Goal: Task Accomplishment & Management: Manage account settings

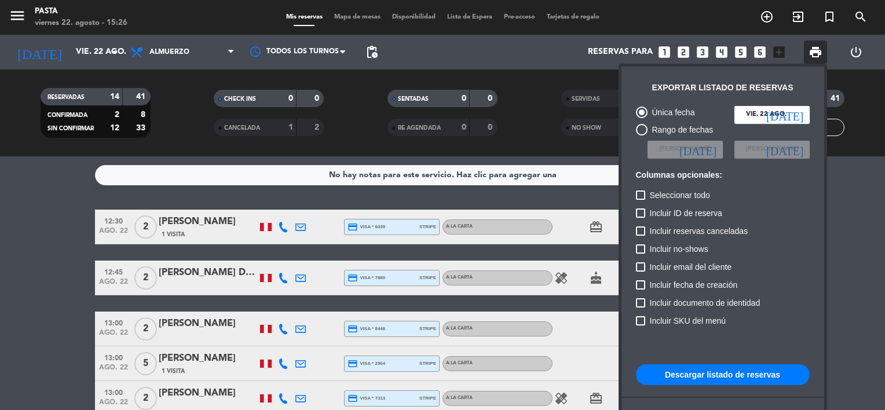
click at [174, 52] on div at bounding box center [442, 205] width 885 height 410
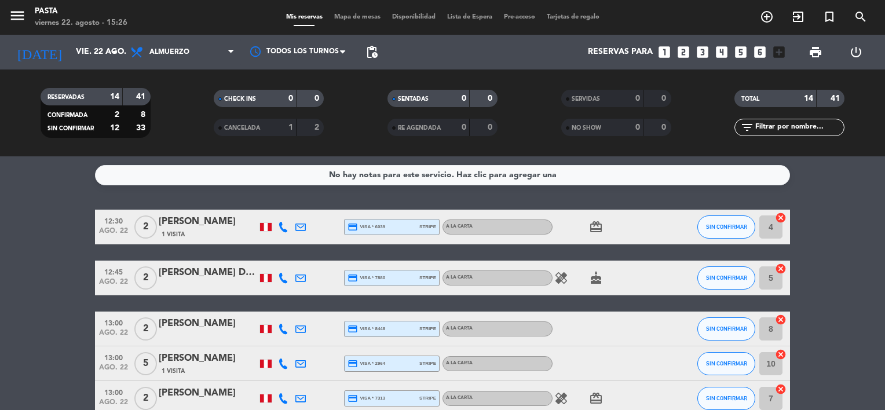
click at [174, 52] on span "Almuerzo" at bounding box center [169, 52] width 40 height 8
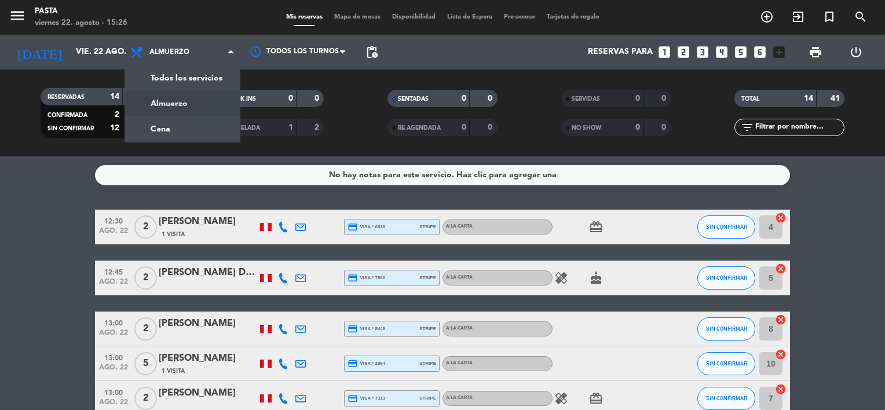
click at [174, 52] on span "Almuerzo" at bounding box center [169, 52] width 40 height 8
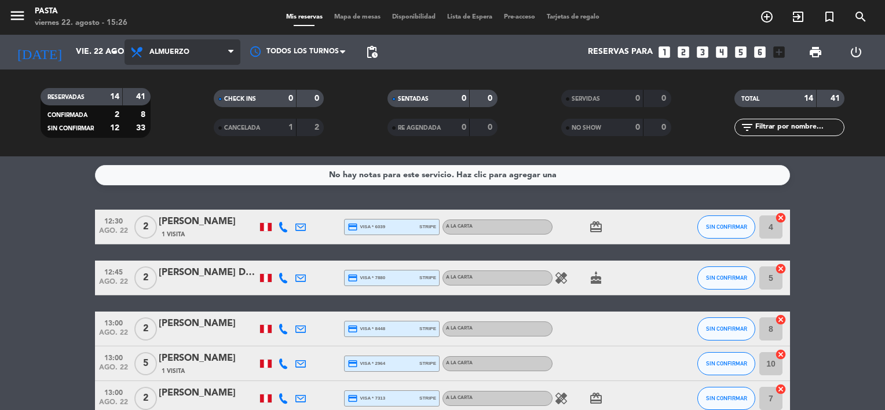
click at [202, 61] on span "Almuerzo" at bounding box center [183, 51] width 116 height 25
click at [167, 125] on div "menu Pasta [DATE] 22. agosto - 15:26 Mis reservas Mapa de mesas Disponibilidad …" at bounding box center [442, 78] width 885 height 156
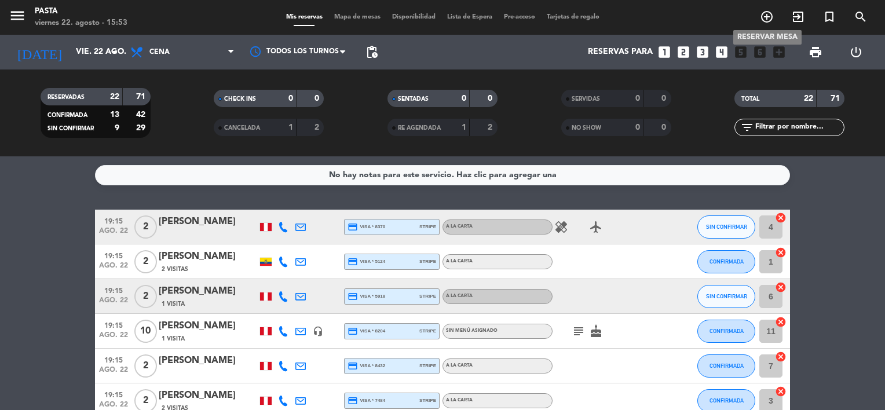
click at [762, 16] on icon "add_circle_outline" at bounding box center [767, 17] width 14 height 14
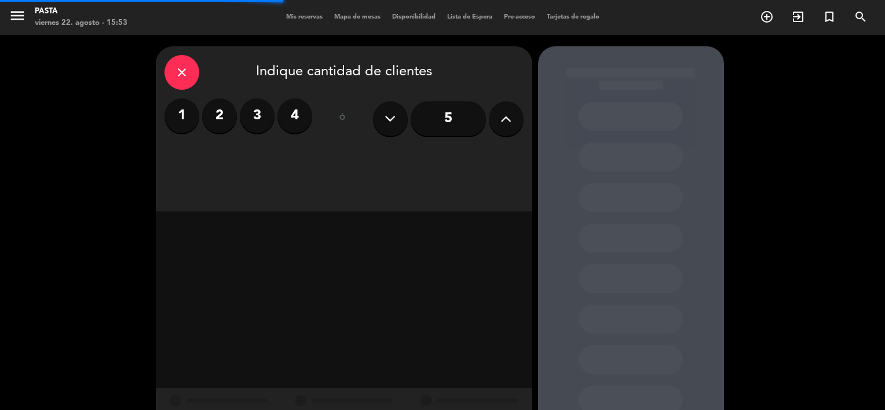
click at [290, 116] on label "4" at bounding box center [294, 115] width 35 height 35
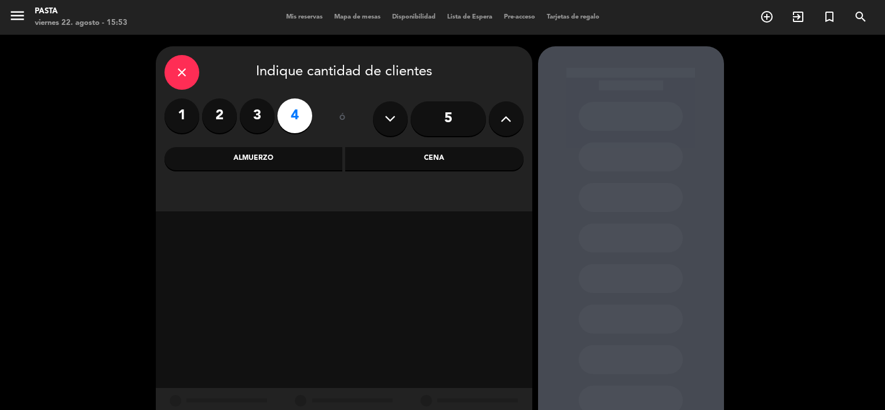
click at [408, 171] on div "close Indique cantidad de clientes 1 2 3 4 ó 5 Almuerzo Cena" at bounding box center [344, 128] width 376 height 165
click at [415, 166] on div "Cena" at bounding box center [434, 158] width 178 height 23
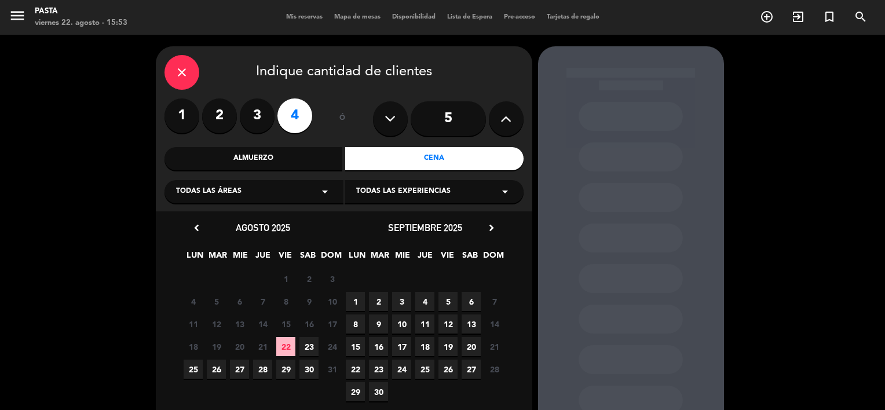
click at [309, 344] on span "23" at bounding box center [308, 346] width 19 height 19
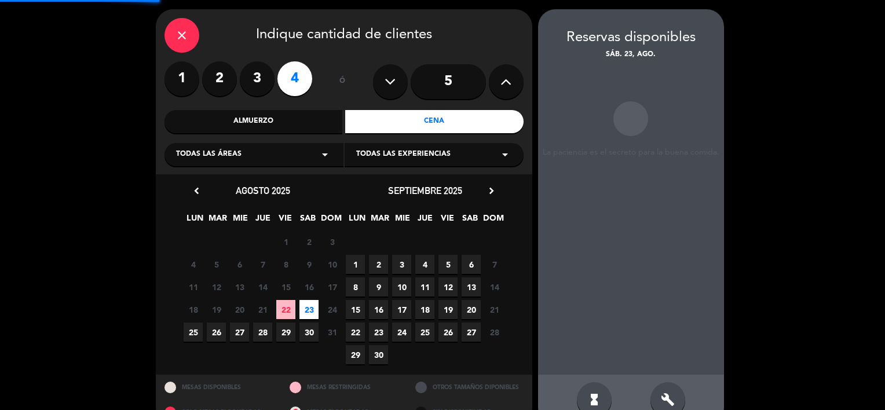
scroll to position [46, 0]
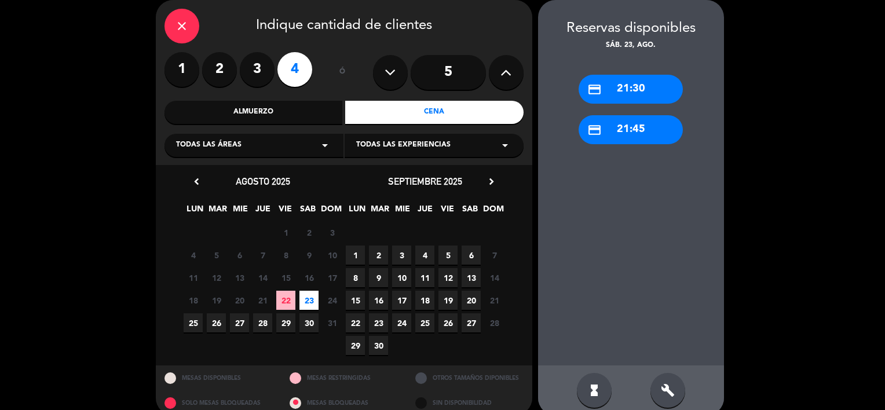
click at [243, 75] on label "3" at bounding box center [257, 69] width 35 height 35
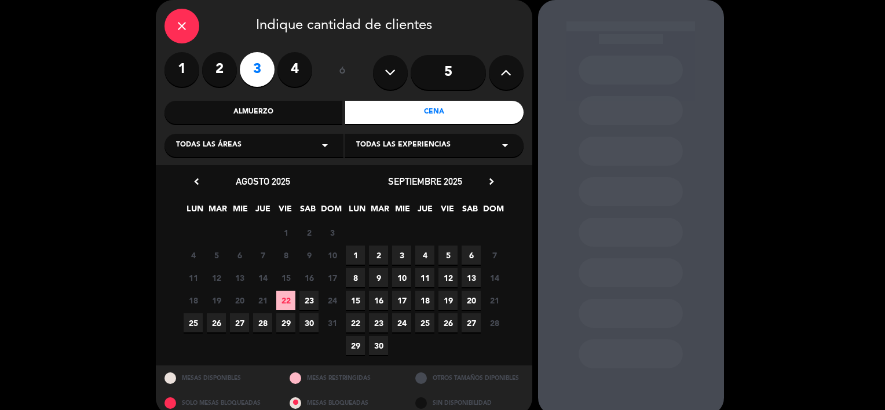
click at [305, 296] on span "23" at bounding box center [308, 300] width 19 height 19
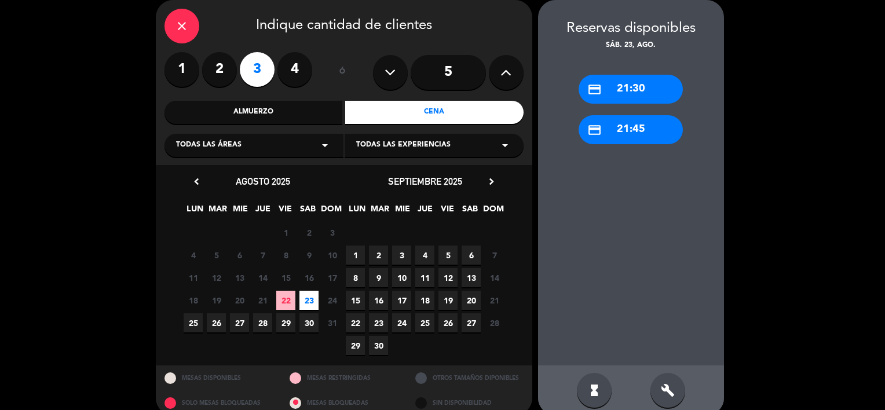
click at [220, 70] on label "2" at bounding box center [219, 69] width 35 height 35
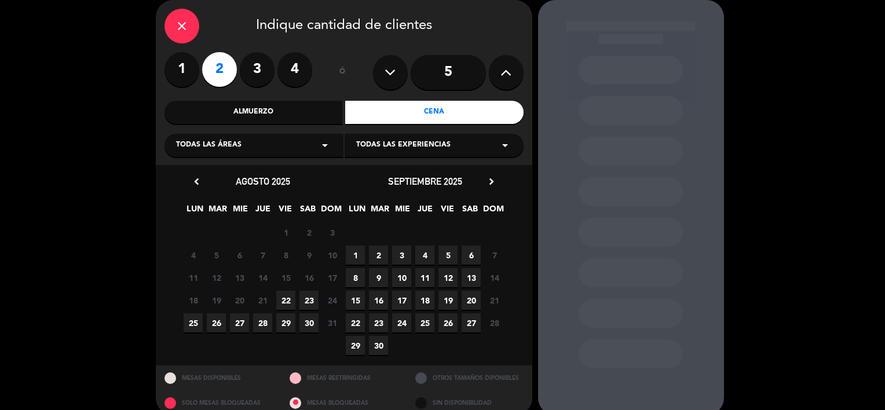
click at [748, 128] on div "close Indique cantidad de clientes 1 2 3 4 ó 5 Almuerzo Cena Todas las áreas ar…" at bounding box center [442, 207] width 885 height 438
click at [171, 32] on div "close" at bounding box center [181, 26] width 35 height 35
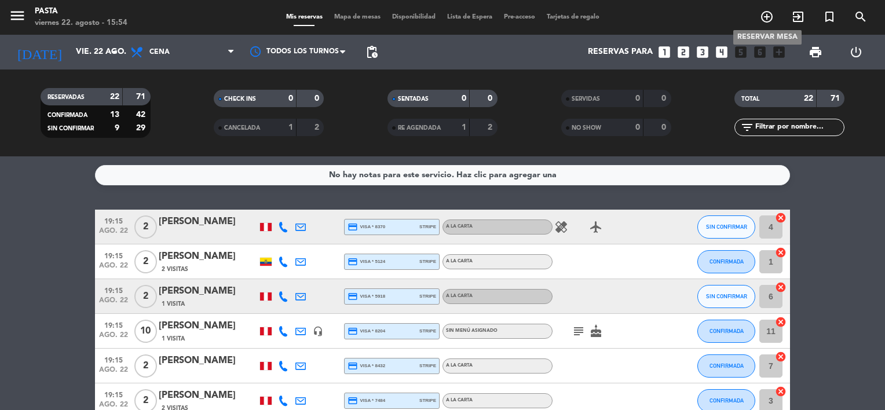
click at [764, 18] on icon "add_circle_outline" at bounding box center [767, 17] width 14 height 14
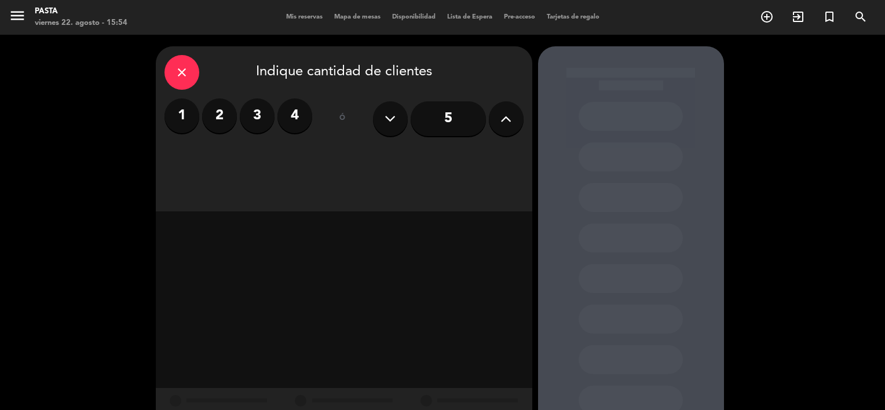
click at [226, 125] on label "2" at bounding box center [219, 115] width 35 height 35
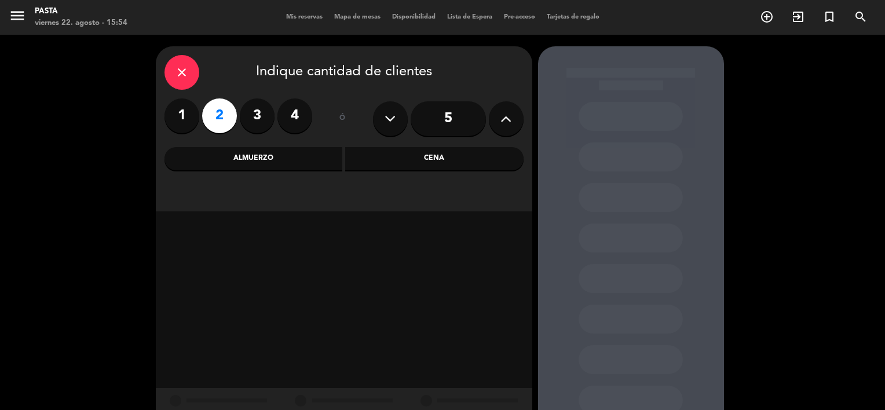
click at [195, 70] on div "close" at bounding box center [181, 72] width 35 height 35
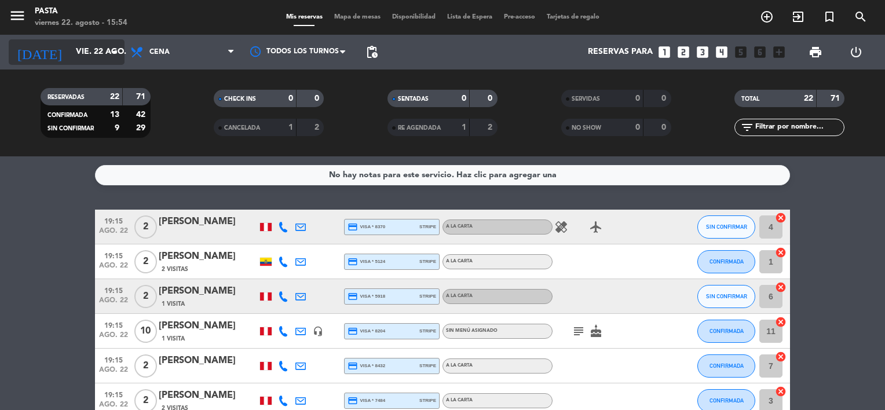
click at [92, 45] on input "vie. 22 ago." at bounding box center [125, 52] width 110 height 21
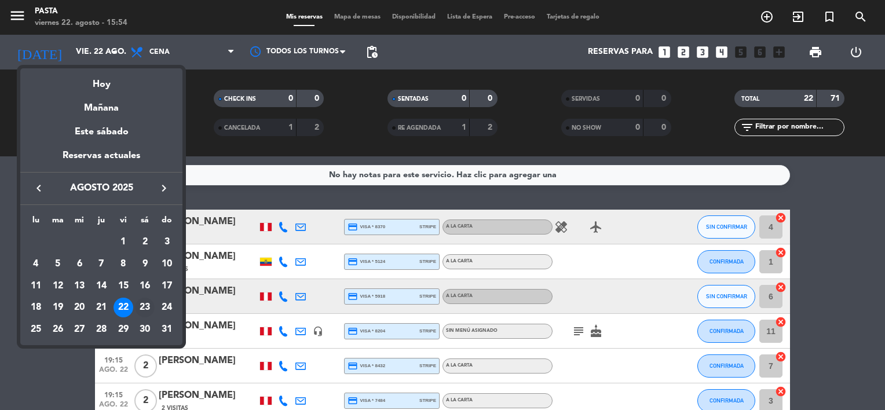
click at [144, 303] on div "23" at bounding box center [145, 308] width 20 height 20
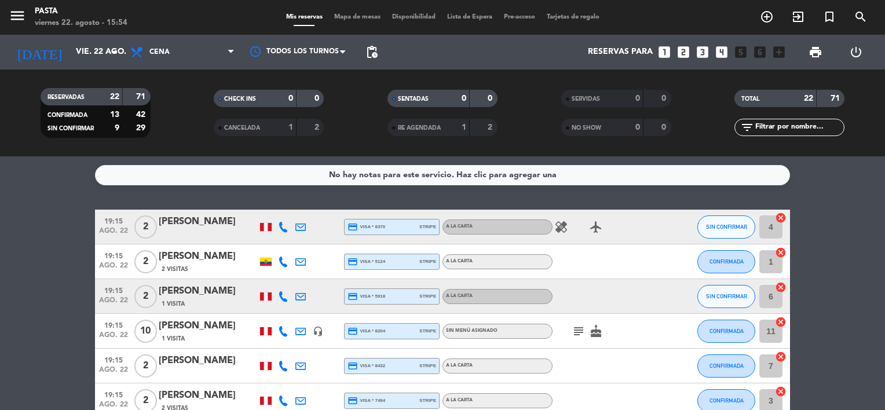
type input "sáb. 23 ago."
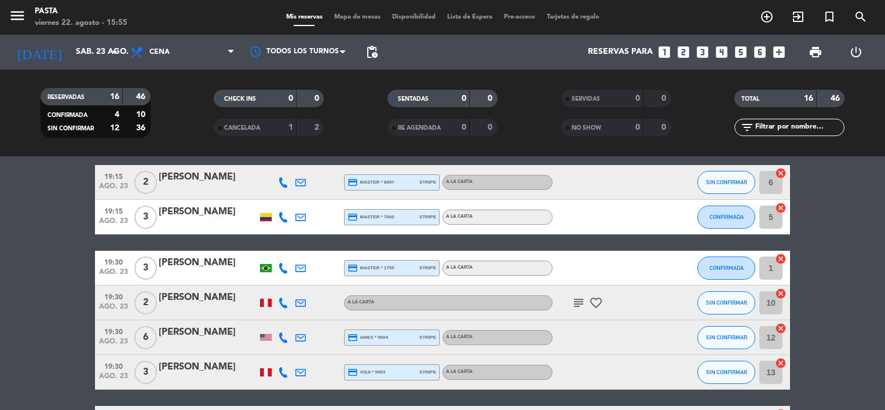
scroll to position [46, 0]
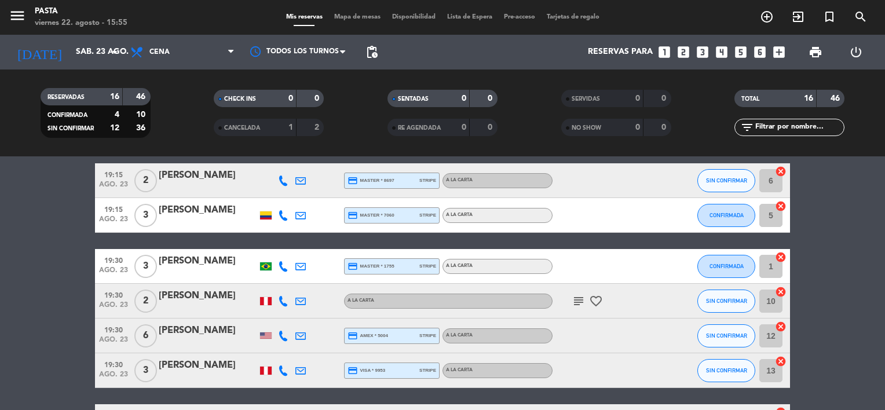
click at [582, 292] on div "subject favorite_border" at bounding box center [605, 301] width 104 height 34
click at [579, 297] on icon "subject" at bounding box center [579, 301] width 14 height 14
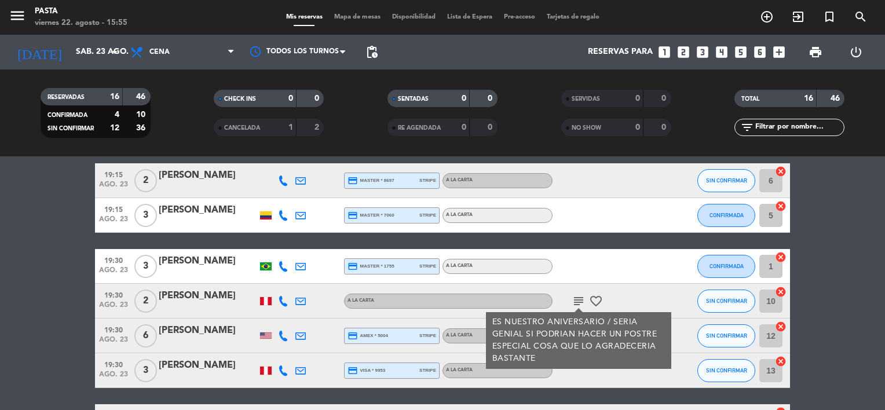
click at [579, 297] on icon "subject" at bounding box center [579, 301] width 14 height 14
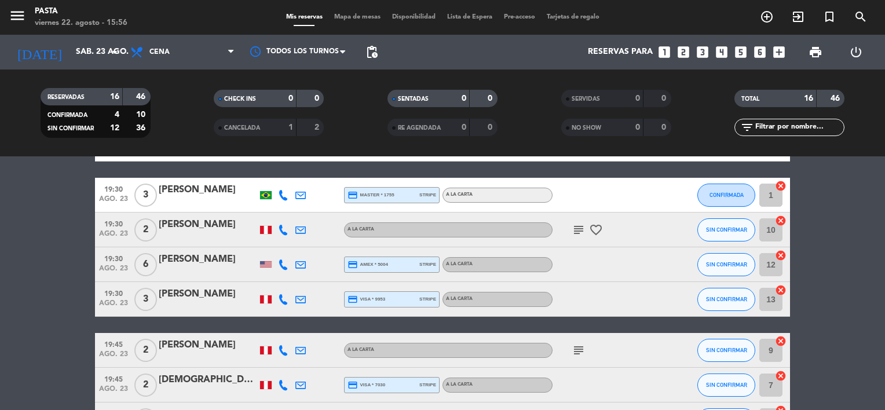
scroll to position [139, 0]
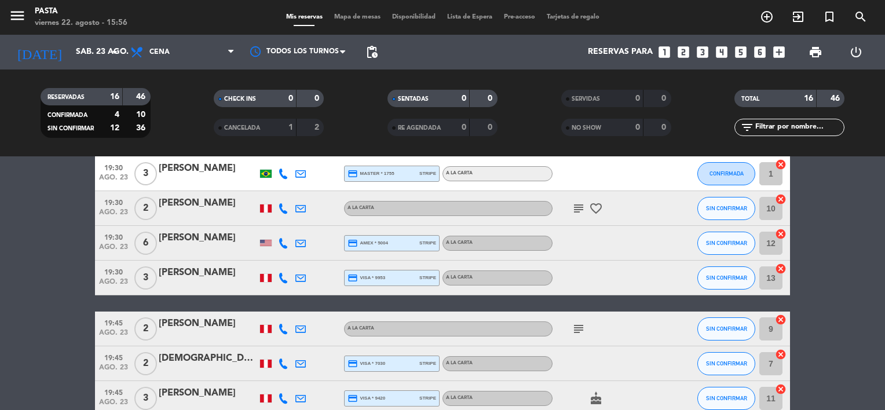
click at [581, 324] on icon "subject" at bounding box center [579, 329] width 14 height 14
click at [581, 328] on icon "subject" at bounding box center [579, 329] width 14 height 14
click at [829, 330] on bookings-row "19:15 [DATE] 2 [PERSON_NAME] credit_card master * 8697 stripe A la carta SIN CO…" at bounding box center [442, 381] width 885 height 621
click at [222, 327] on div "[PERSON_NAME]" at bounding box center [208, 323] width 98 height 15
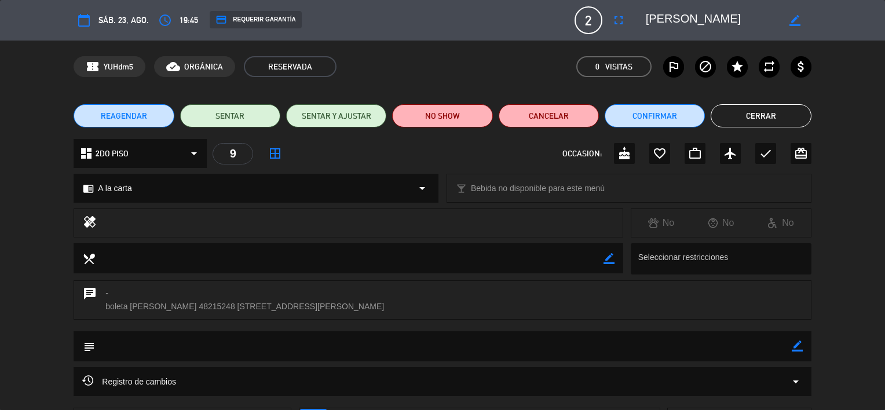
click at [451, 373] on div "Registro de cambios arrow_drop_down" at bounding box center [442, 381] width 737 height 29
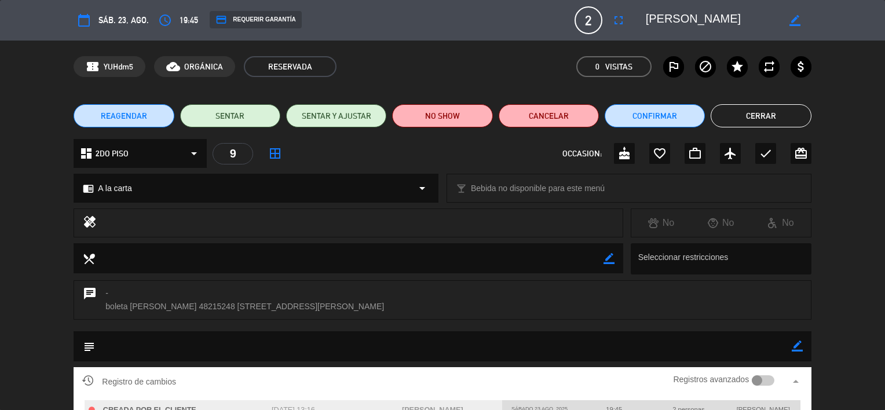
click at [831, 285] on div "chat - boleta [PERSON_NAME] 48215248 [STREET_ADDRESS][PERSON_NAME]" at bounding box center [442, 305] width 885 height 51
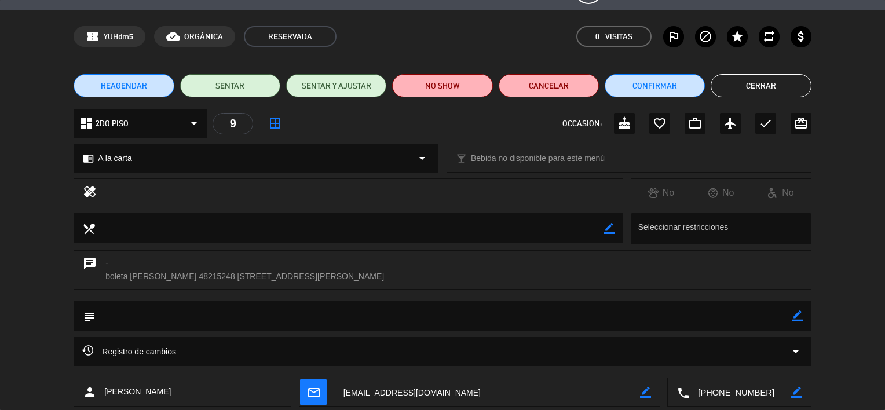
scroll to position [70, 0]
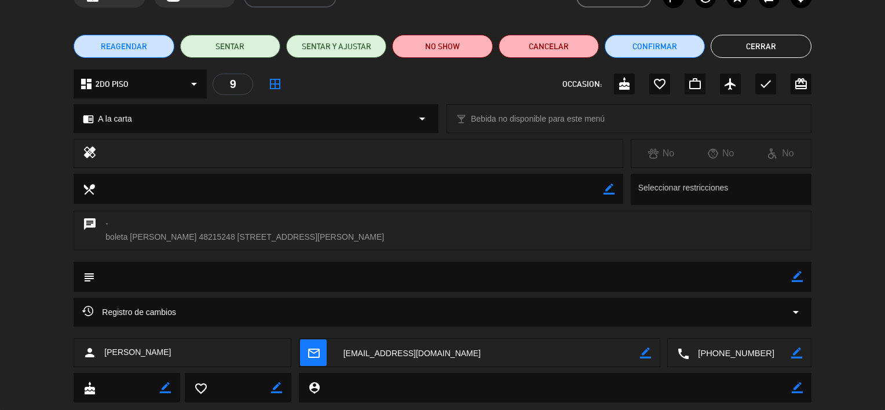
click at [802, 308] on icon "arrow_drop_down" at bounding box center [796, 312] width 14 height 14
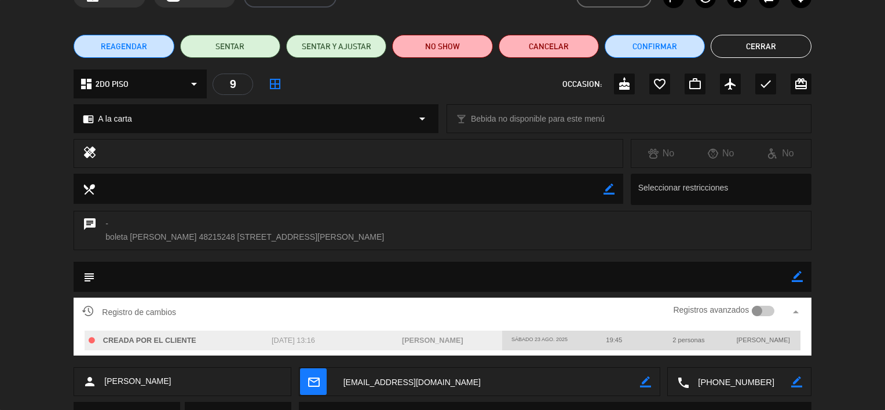
click at [858, 214] on div "chat - boleta [PERSON_NAME] 48215248 [STREET_ADDRESS][PERSON_NAME]" at bounding box center [442, 236] width 885 height 51
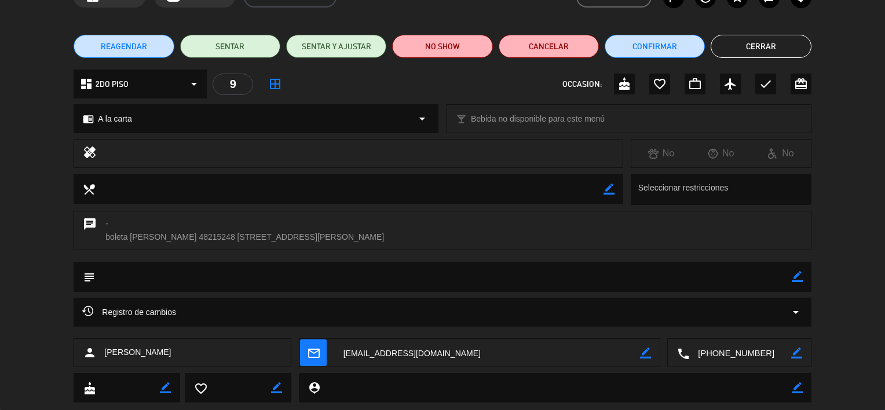
click at [739, 42] on button "Cerrar" at bounding box center [761, 46] width 100 height 23
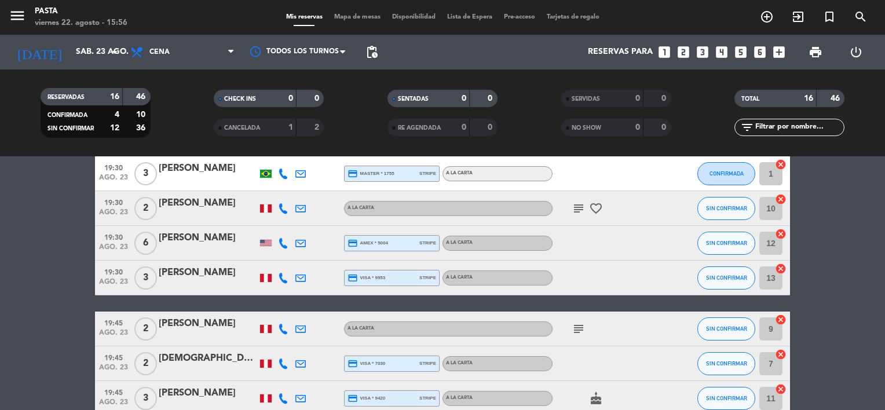
click at [226, 211] on div "[PERSON_NAME]" at bounding box center [208, 203] width 98 height 15
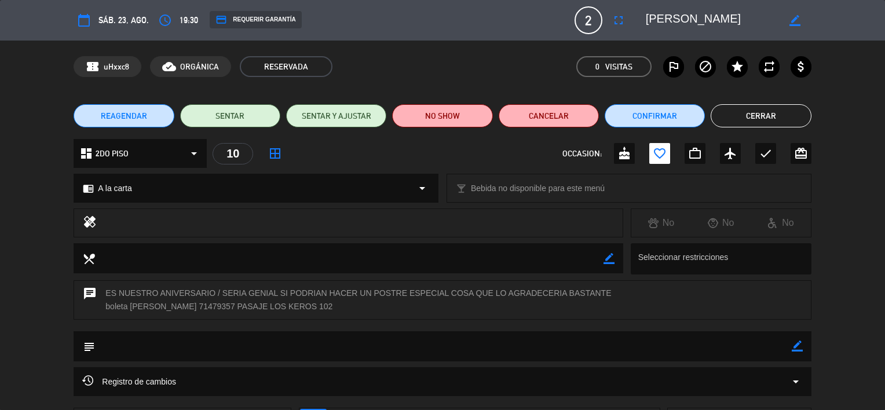
click at [836, 289] on div "chat ES NUESTRO ANIVERSARIO / SERIA GENIAL SI PODRIAN HACER UN POSTRE ESPECIAL …" at bounding box center [442, 305] width 885 height 51
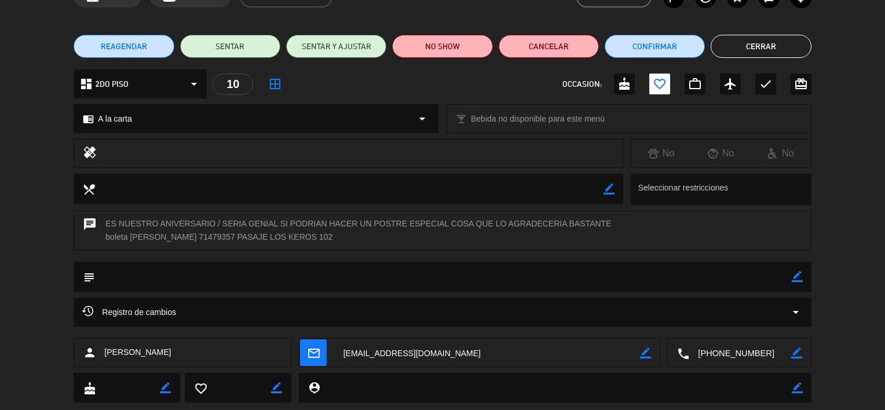
click at [798, 310] on icon "arrow_drop_down" at bounding box center [796, 312] width 14 height 14
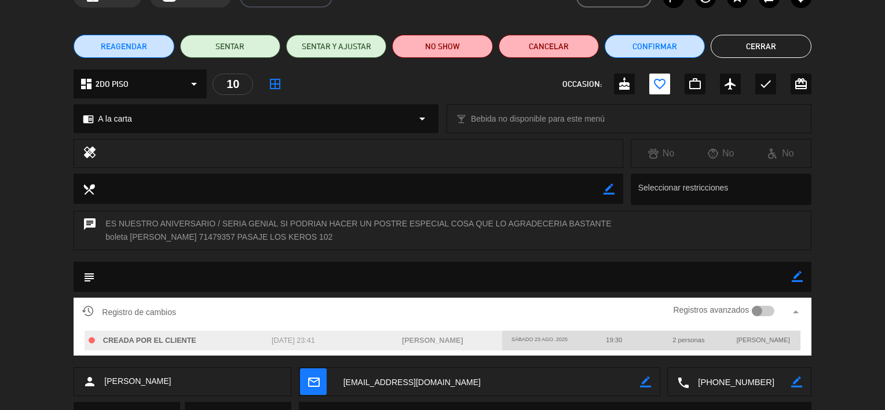
click at [843, 239] on div "chat ES NUESTRO ANIVERSARIO / SERIA GENIAL SI PODRIAN HACER UN POSTRE ESPECIAL …" at bounding box center [442, 236] width 885 height 51
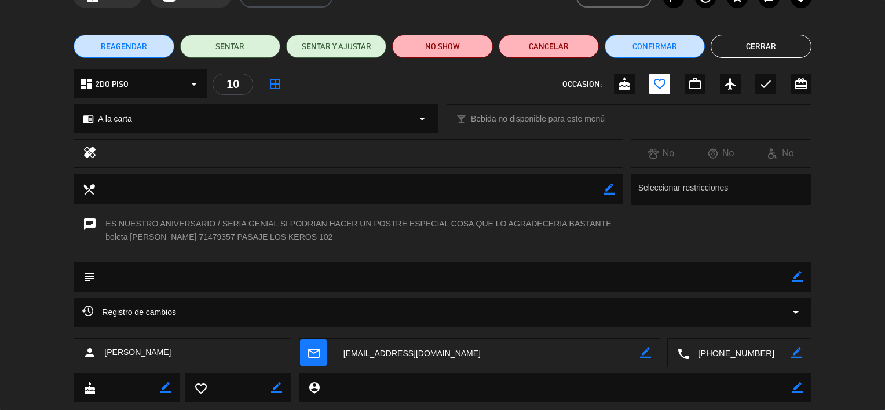
click at [739, 42] on button "Cerrar" at bounding box center [761, 46] width 100 height 23
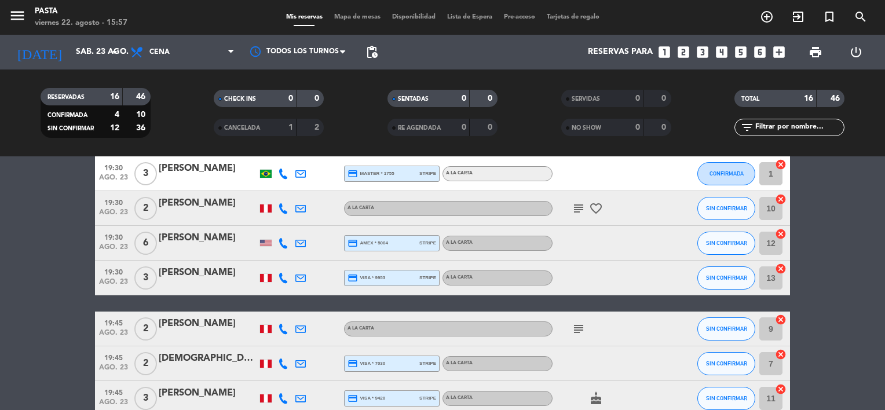
click at [884, 285] on html "close × Pasta × chrome_reader_mode Listado de Reservas account_box Clientes acc…" at bounding box center [442, 205] width 885 height 410
click at [819, 211] on bookings-row "19:15 [DATE] 2 [PERSON_NAME] credit_card master * 8697 stripe A la carta SIN CO…" at bounding box center [442, 381] width 885 height 621
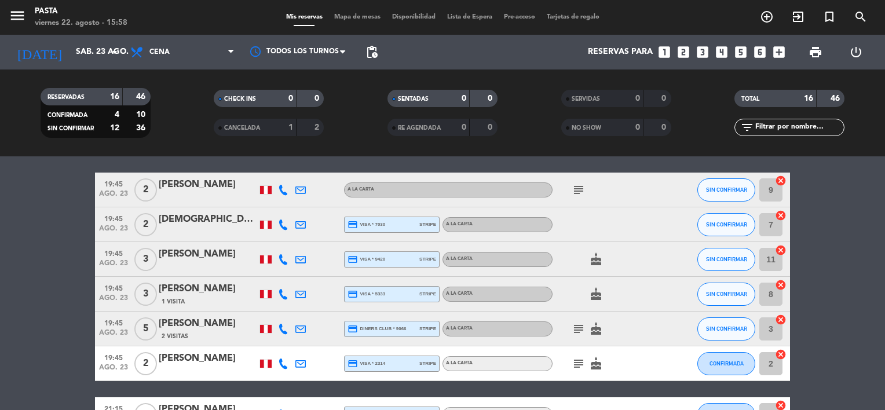
scroll to position [301, 0]
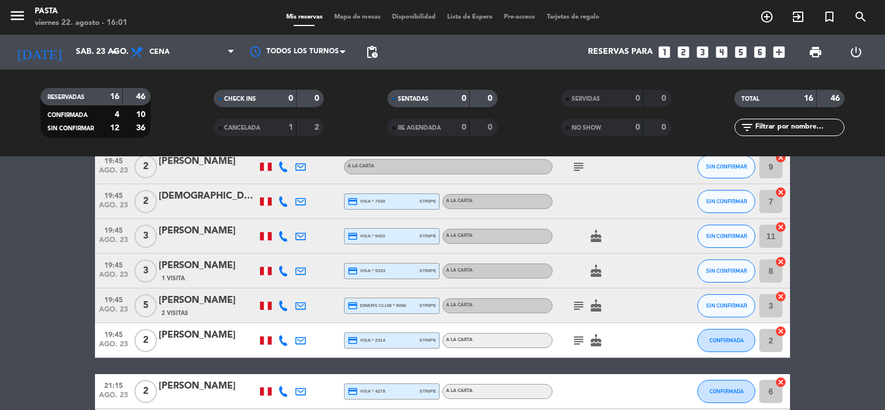
drag, startPoint x: 831, startPoint y: 283, endPoint x: 700, endPoint y: 67, distance: 252.1
click at [783, 222] on bookings-row "19:15 [DATE] 2 [PERSON_NAME] credit_card master * 8697 stripe A la carta SIN CO…" at bounding box center [442, 218] width 885 height 621
click at [94, 221] on bookings-row "19:15 [DATE] 2 [PERSON_NAME] credit_card master * 8697 stripe A la carta SIN CO…" at bounding box center [442, 218] width 885 height 621
